Goal: Navigation & Orientation: Find specific page/section

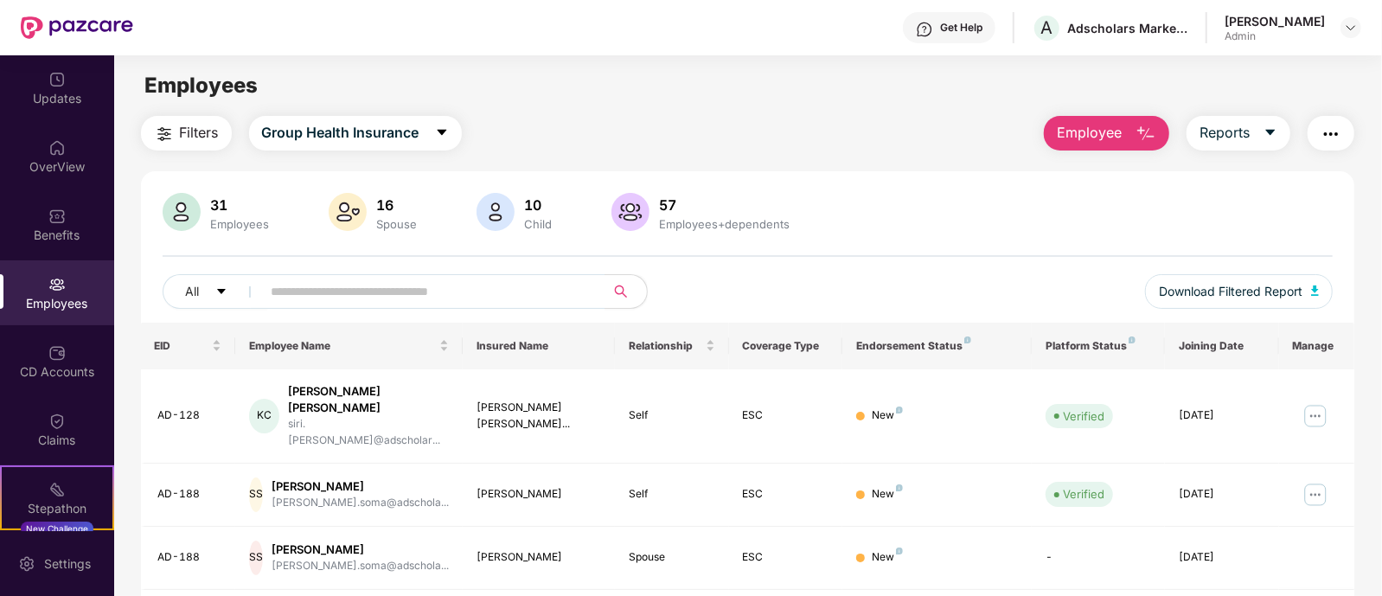
click at [1309, 29] on div "Admin" at bounding box center [1274, 36] width 100 height 14
click at [1345, 28] on img at bounding box center [1351, 28] width 14 height 14
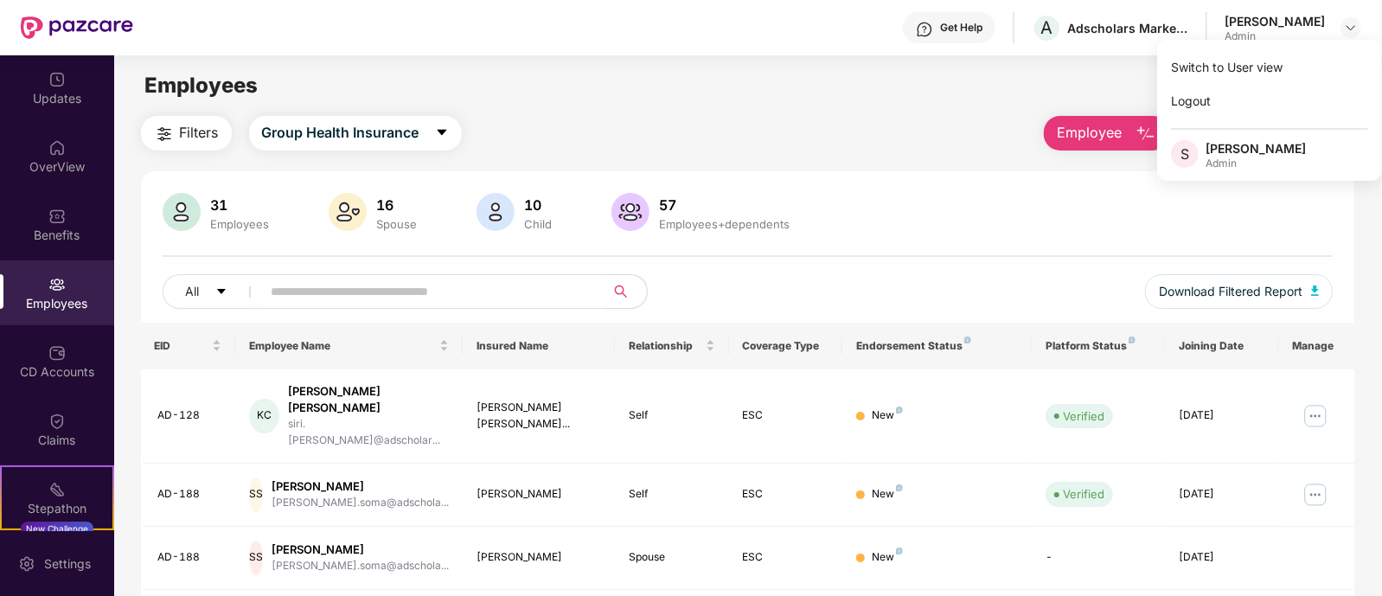
click at [1234, 144] on div "Srinivas Reddy" at bounding box center [1255, 148] width 100 height 16
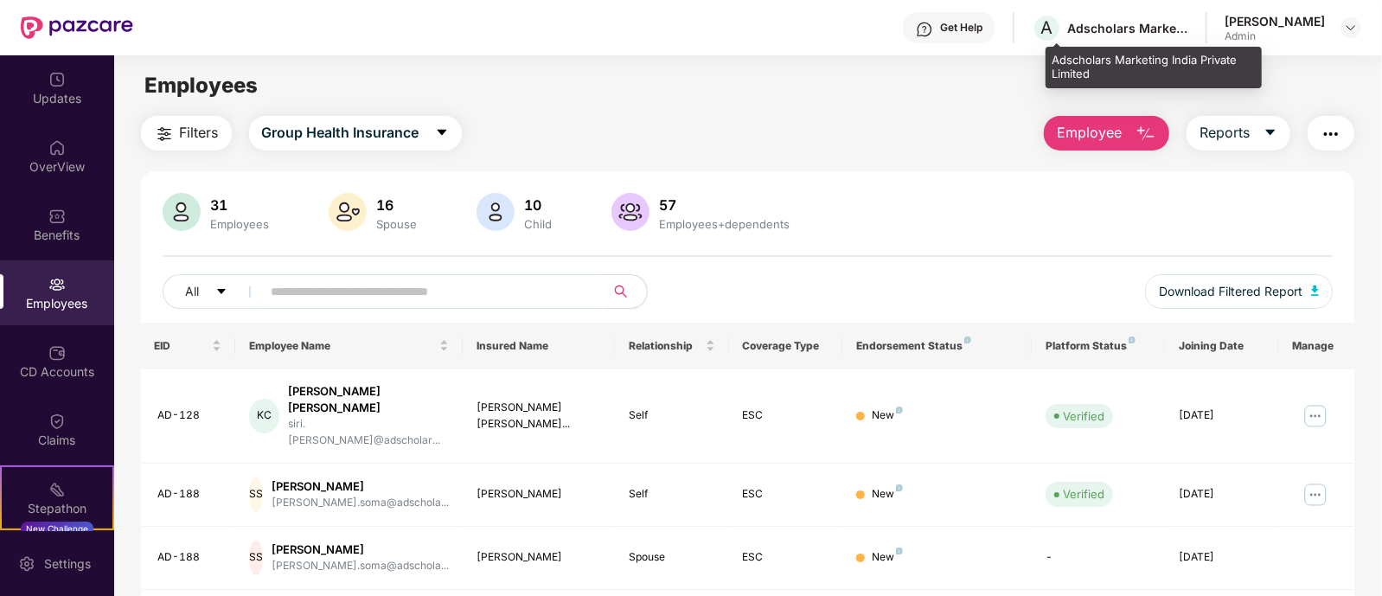
click at [1102, 16] on div "A Adscholars Marketing India Private Limited" at bounding box center [1110, 28] width 157 height 30
click at [1111, 21] on div "Adscholars Marketing India Private Limited" at bounding box center [1127, 28] width 121 height 16
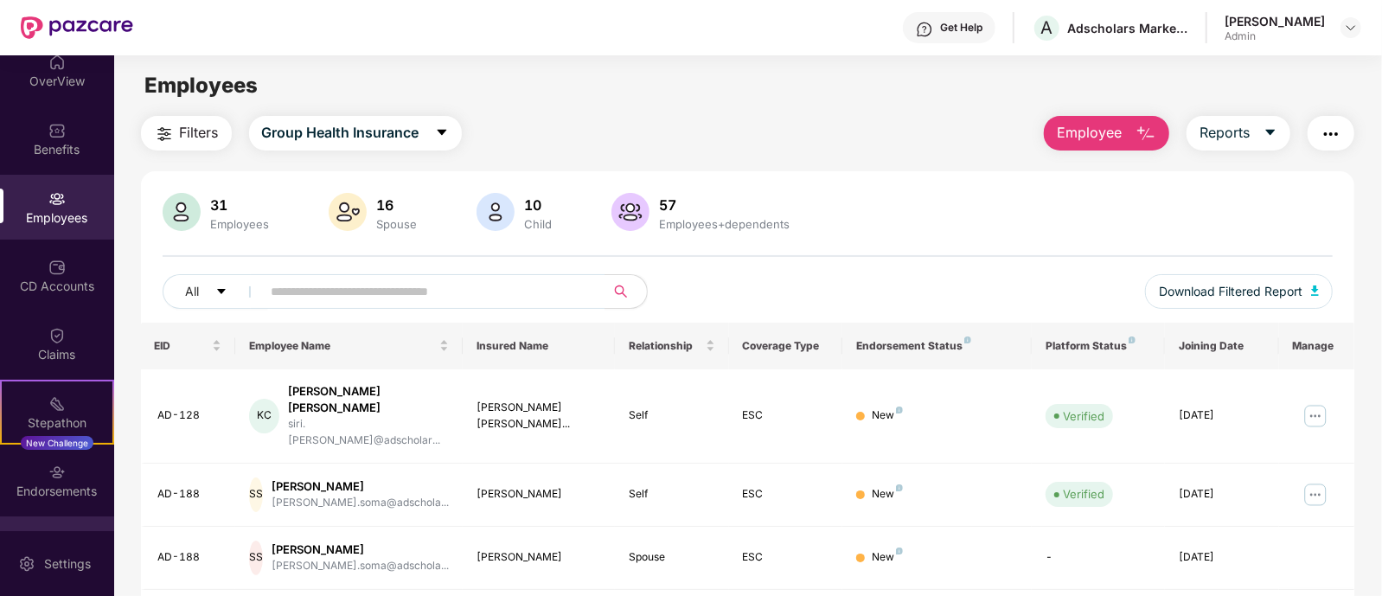
scroll to position [138, 0]
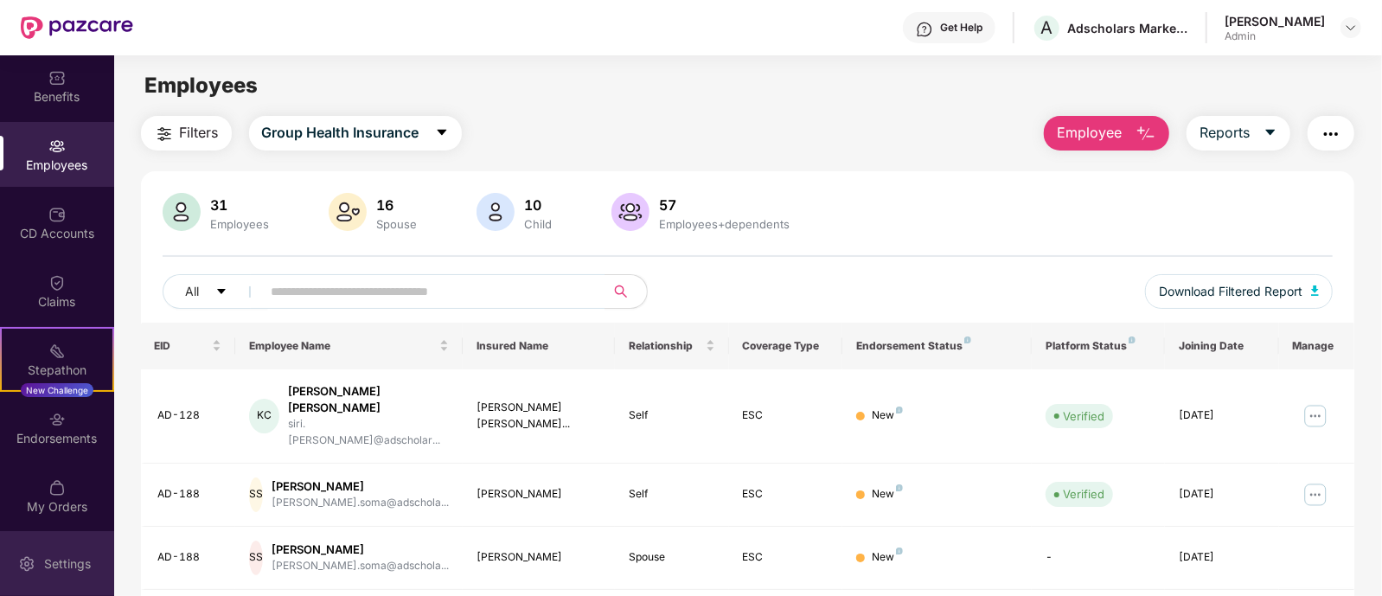
click at [56, 557] on div "Settings" at bounding box center [67, 563] width 57 height 17
